Goal: Book appointment/travel/reservation

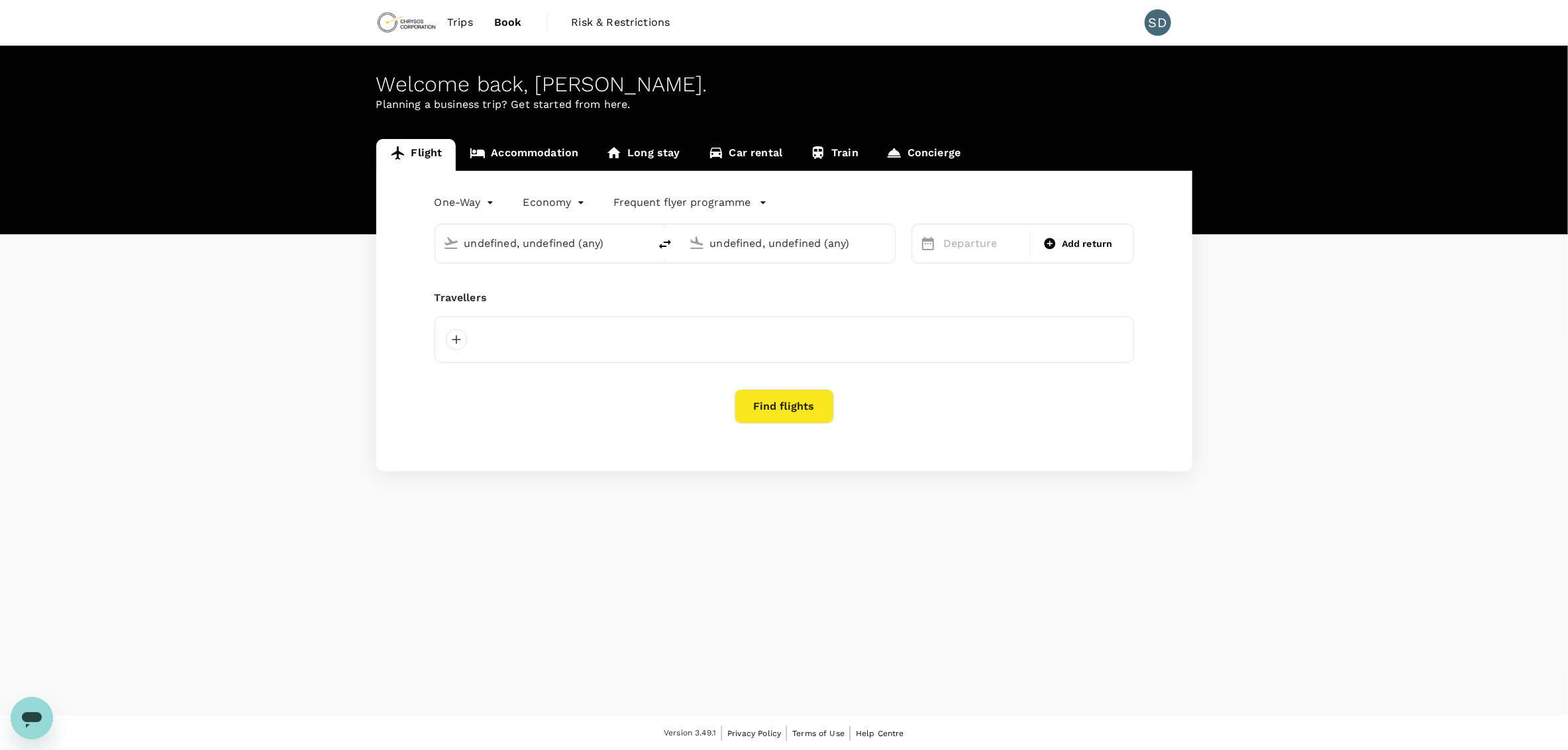
type input "Hong Kong Intl (HKG)"
type input "[GEOGRAPHIC_DATA] ([PERSON_NAME])"
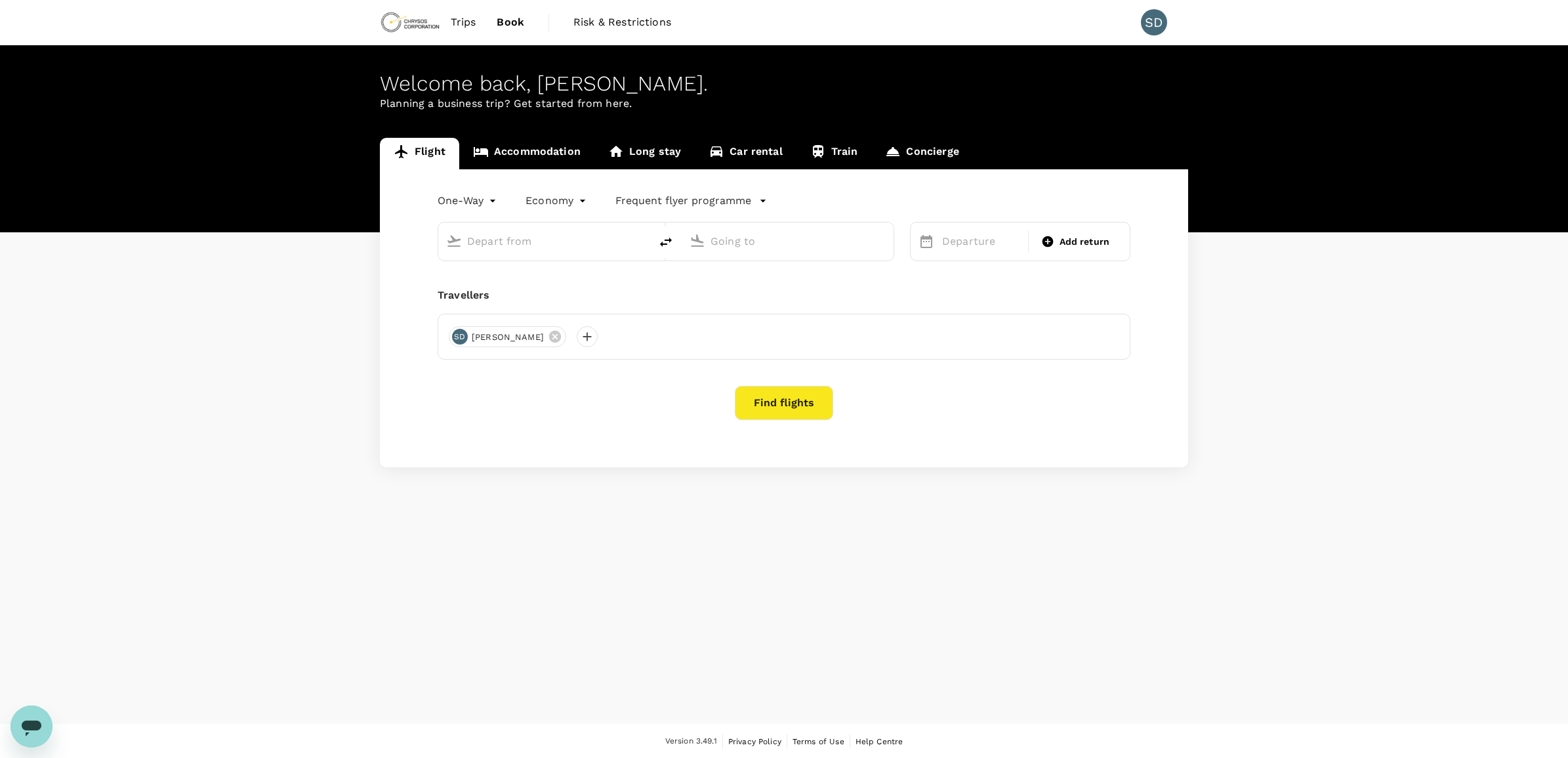
type input "Hong Kong Intl (HKG)"
type input "[GEOGRAPHIC_DATA] ([PERSON_NAME])"
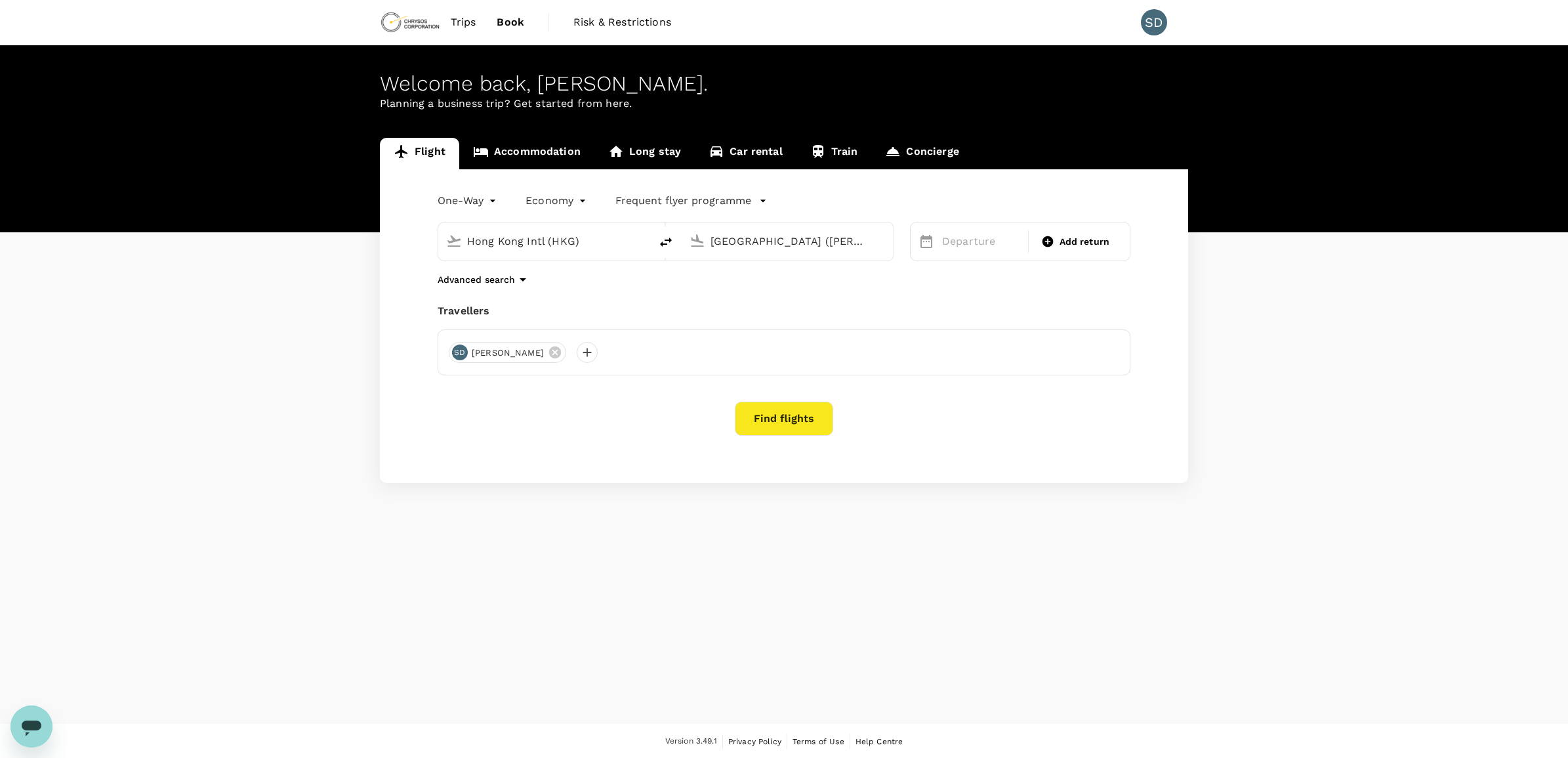
click at [467, 25] on span "Trips" at bounding box center [463, 22] width 25 height 16
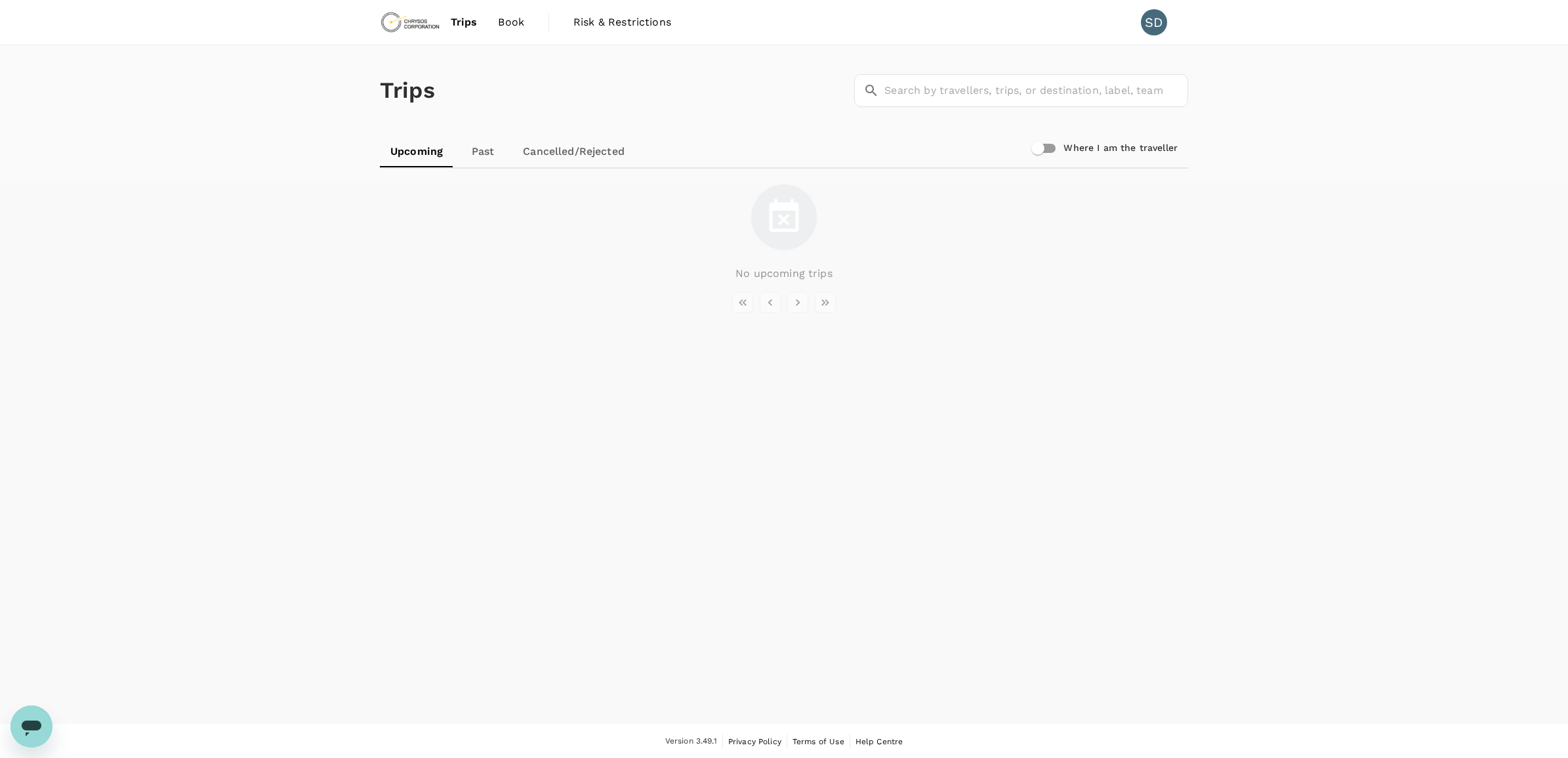
click at [473, 133] on div "Trips ​ ​" at bounding box center [782, 88] width 814 height 96
click at [473, 145] on link "Past" at bounding box center [483, 151] width 59 height 31
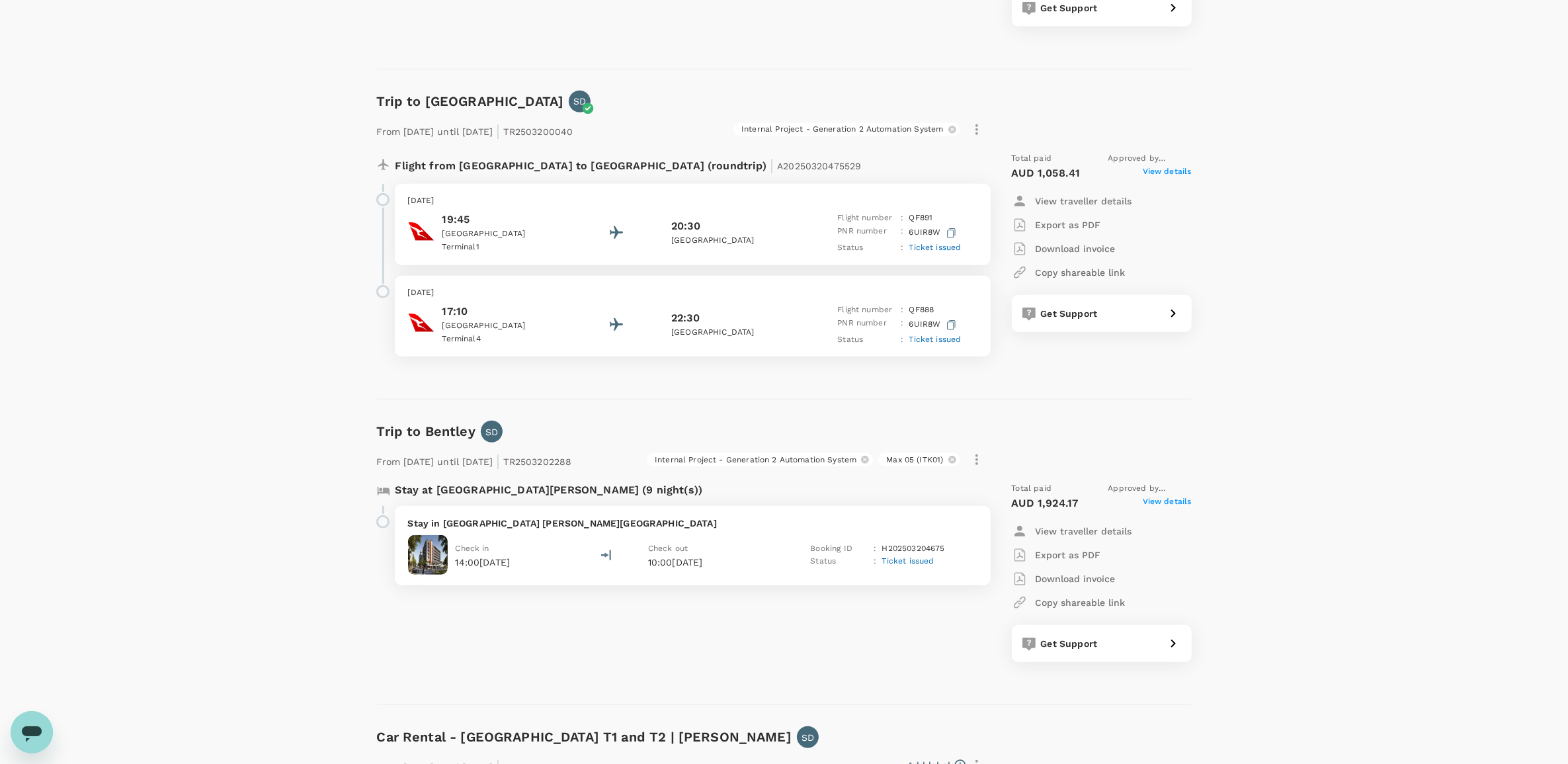
scroll to position [1179, 0]
